Goal: Task Accomplishment & Management: Manage account settings

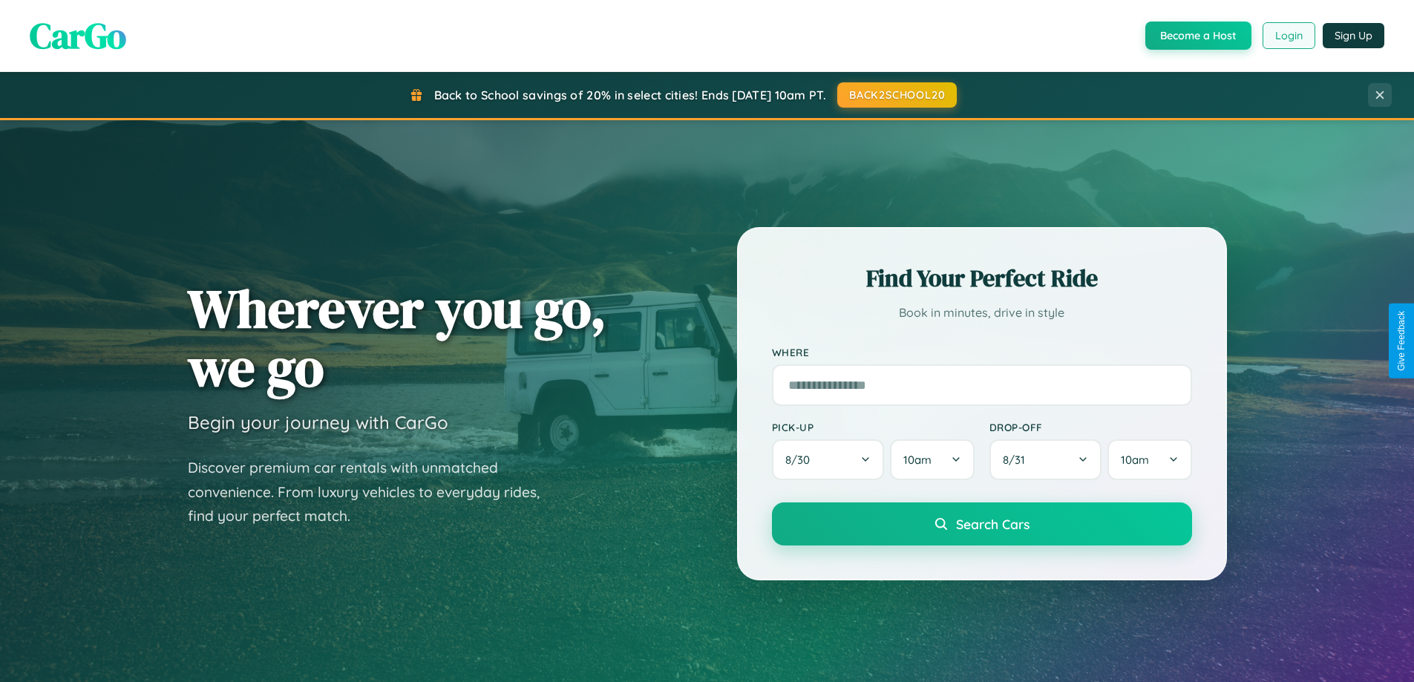
click at [1287, 36] on button "Login" at bounding box center [1288, 35] width 53 height 27
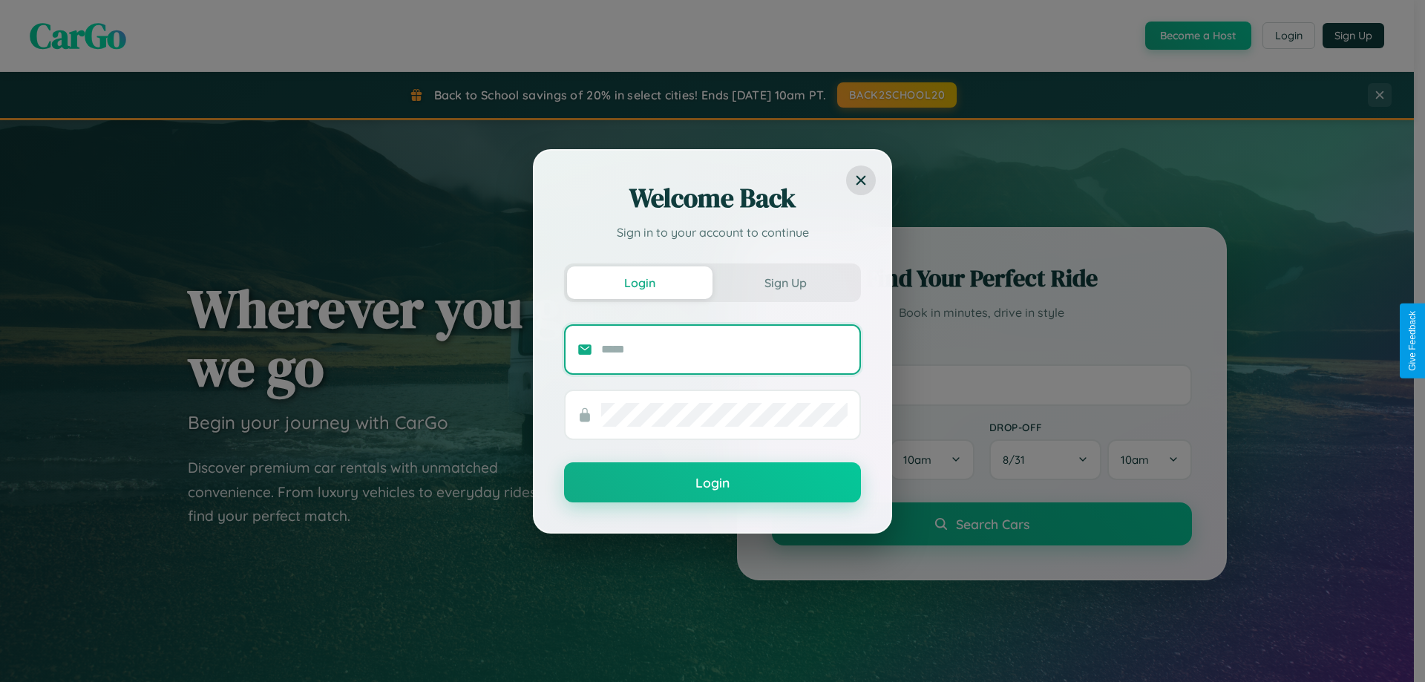
click at [724, 349] on input "text" at bounding box center [724, 350] width 246 height 24
type input "**********"
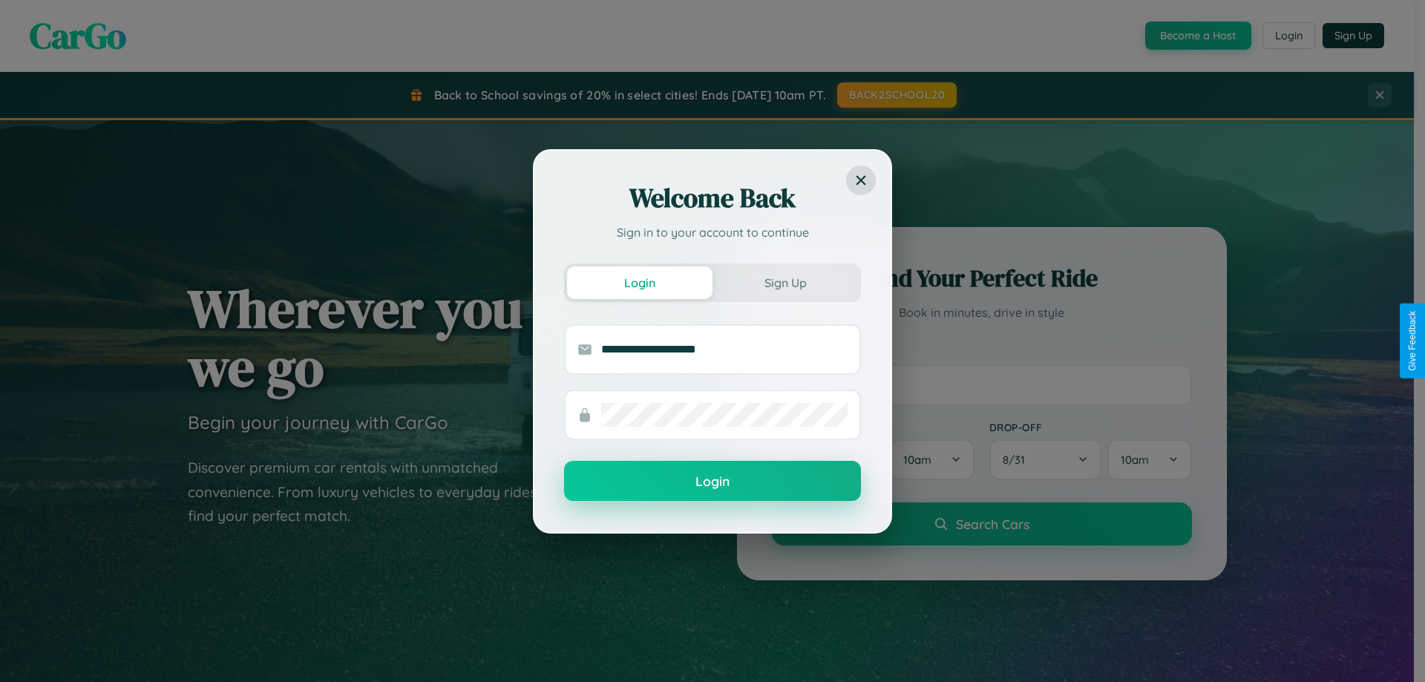
click at [712, 482] on button "Login" at bounding box center [712, 481] width 297 height 40
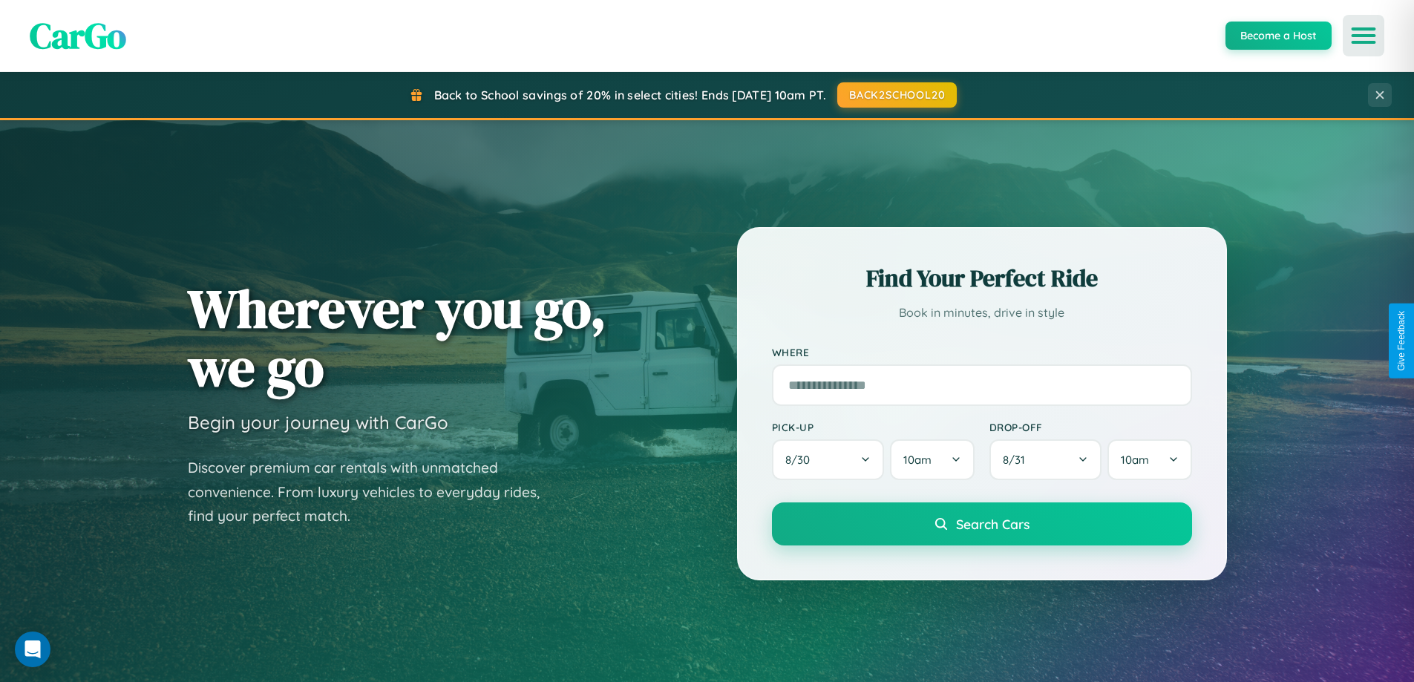
click at [1363, 36] on icon "Open menu" at bounding box center [1364, 35] width 22 height 13
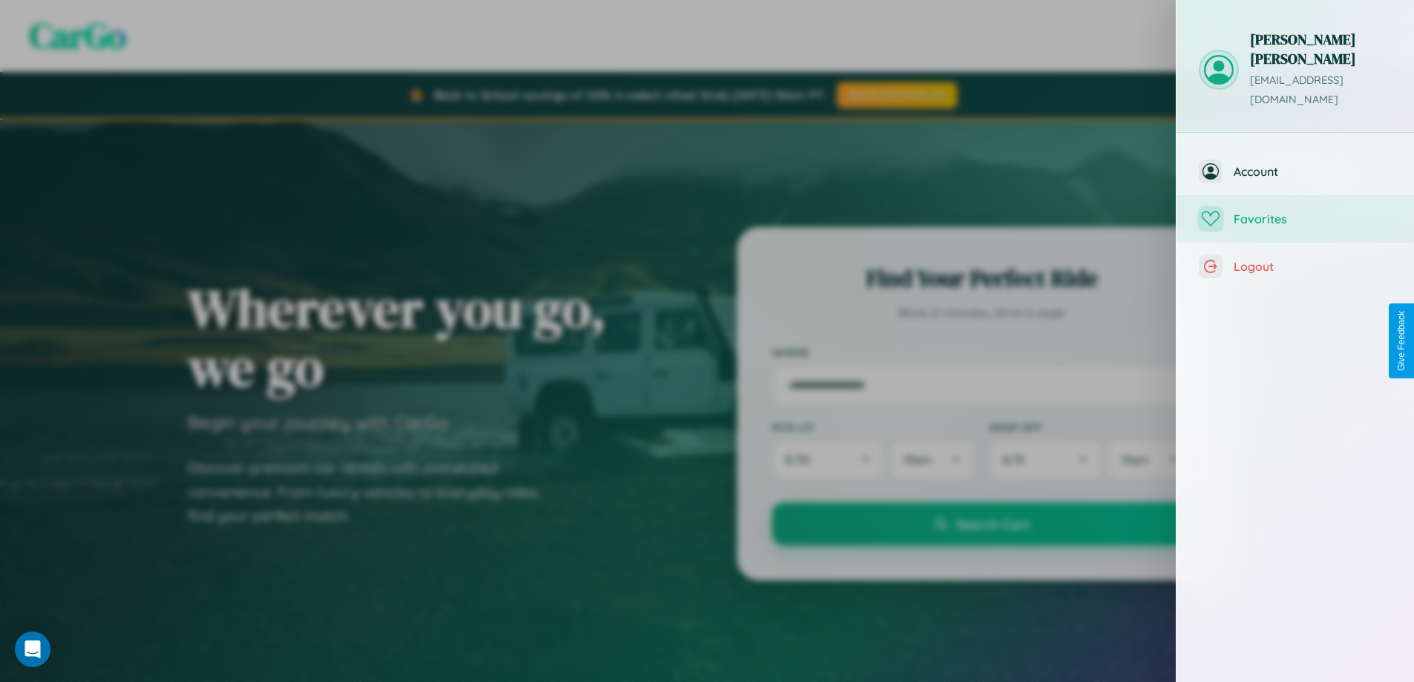
click at [1295, 211] on span "Favorites" at bounding box center [1312, 218] width 158 height 15
